Goal: Navigation & Orientation: Find specific page/section

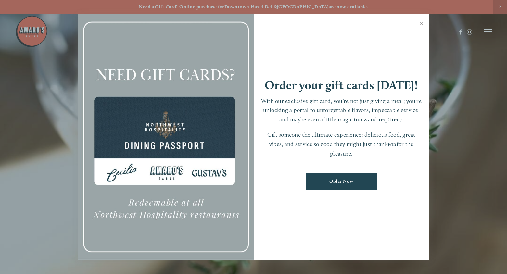
click at [422, 23] on link "Close" at bounding box center [422, 24] width 13 height 18
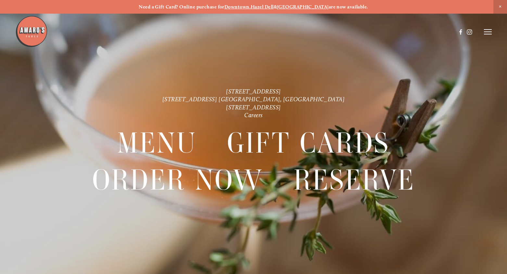
click at [487, 33] on icon at bounding box center [488, 32] width 8 height 6
click at [368, 33] on span "Menu" at bounding box center [370, 32] width 12 height 6
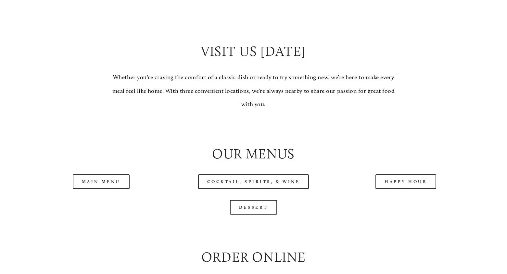
scroll to position [650, 0]
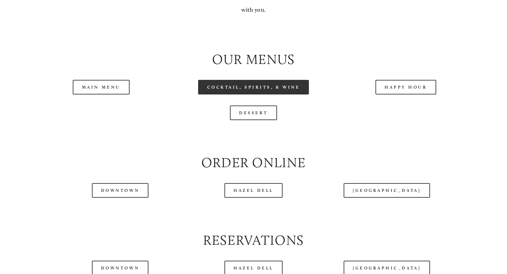
click at [268, 95] on link "Cocktail, Spirits, & Wine" at bounding box center [253, 87] width 111 height 15
